Goal: Navigation & Orientation: Find specific page/section

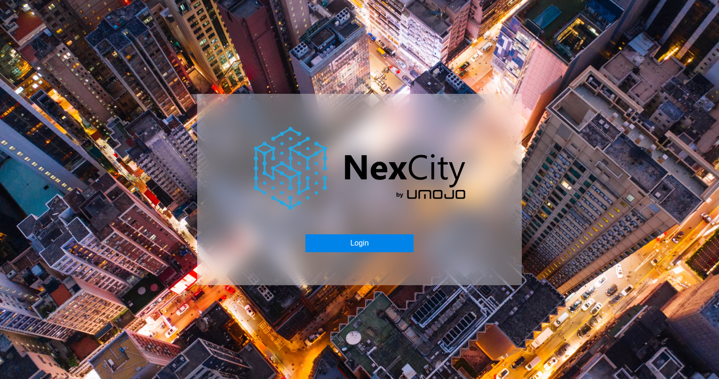
click at [379, 250] on button "Login" at bounding box center [360, 243] width 108 height 18
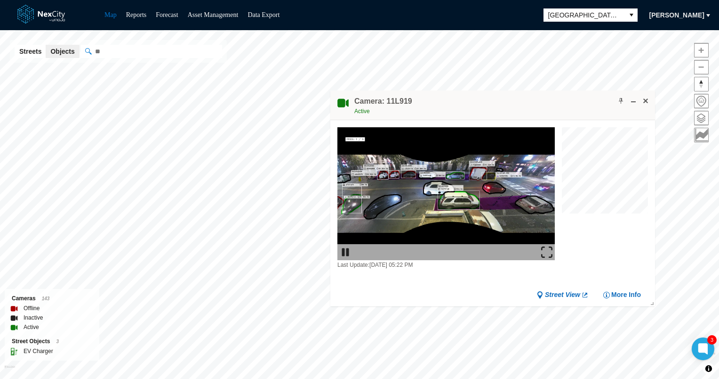
click at [547, 254] on img at bounding box center [546, 251] width 11 height 11
